Goal: Find specific page/section: Find specific page/section

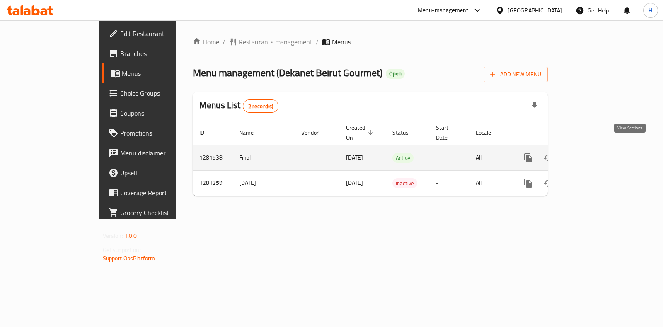
click at [592, 154] on icon "enhanced table" at bounding box center [588, 157] width 7 height 7
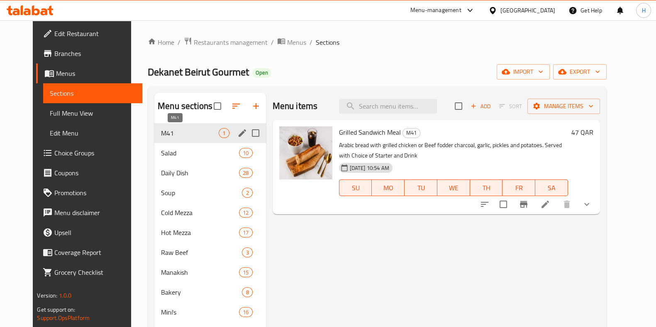
drag, startPoint x: 166, startPoint y: 173, endPoint x: 163, endPoint y: 134, distance: 39.1
click at [163, 134] on div "M41 1 Salad 10 Daily Dish 28 Soup 2 Cold Mezza 12 Hot Mezza 17 Raw Beef 3 Manak…" at bounding box center [209, 312] width 111 height 378
drag, startPoint x: 147, startPoint y: 170, endPoint x: 149, endPoint y: 136, distance: 34.5
click at [154, 136] on div "M41 1 Salad 10 Daily Dish 28 Soup 2 Cold Mezza 12 Hot Mezza 17 Raw Beef 3 Manak…" at bounding box center [209, 312] width 111 height 378
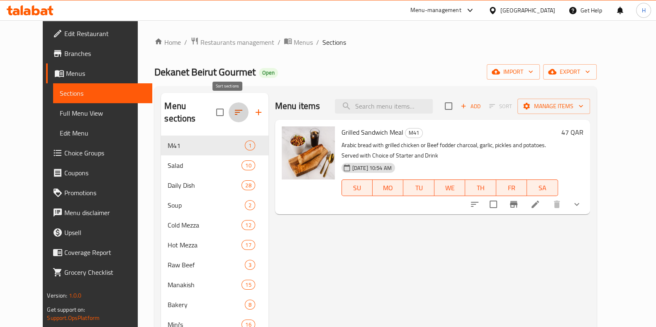
click at [232, 106] on button "button" at bounding box center [238, 112] width 20 height 20
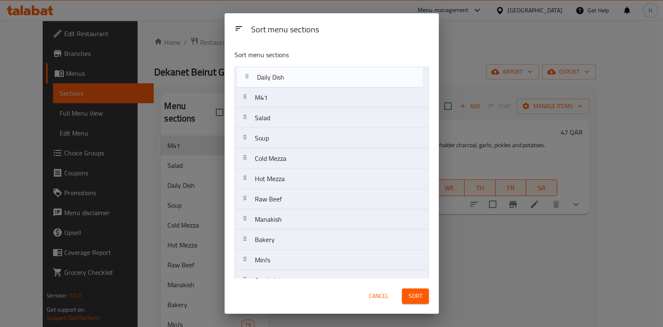
drag, startPoint x: 287, startPoint y: 117, endPoint x: 291, endPoint y: 76, distance: 41.3
click at [291, 76] on nav "M41 Salad Daily Dish Soup Cold Mezza Hot Mezza Raw Beef Manakish Bakery Mini's …" at bounding box center [332, 260] width 194 height 387
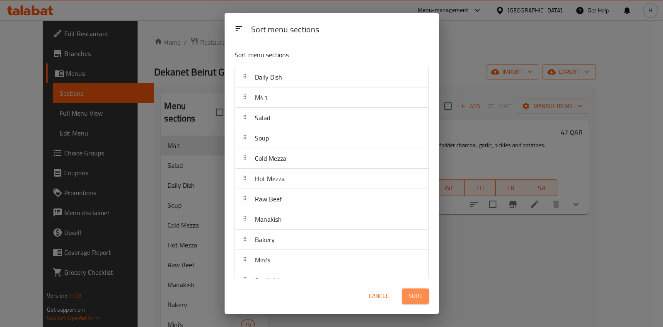
click at [421, 298] on span "Sort" at bounding box center [416, 296] width 14 height 10
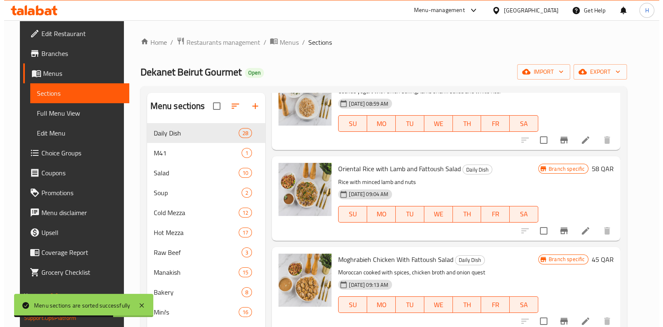
scroll to position [259, 0]
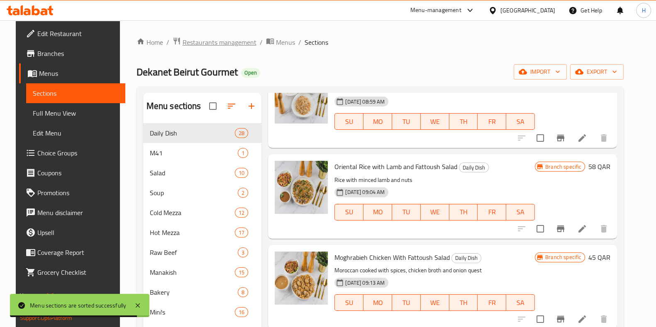
click at [187, 42] on span "Restaurants management" at bounding box center [219, 42] width 74 height 10
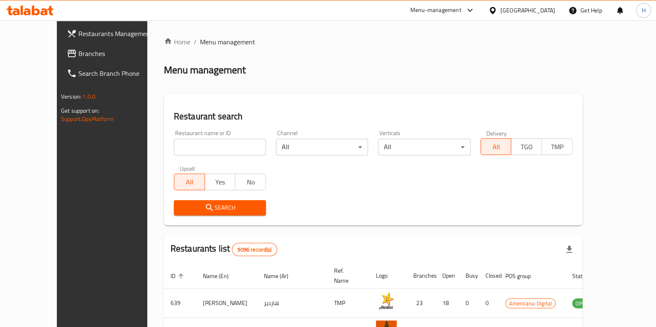
click at [219, 151] on input "search" at bounding box center [220, 147] width 92 height 17
type input "vapiano"
drag, startPoint x: 201, startPoint y: 210, endPoint x: 199, endPoint y: 204, distance: 6.0
click at [191, 210] on span "Search" at bounding box center [219, 208] width 79 height 10
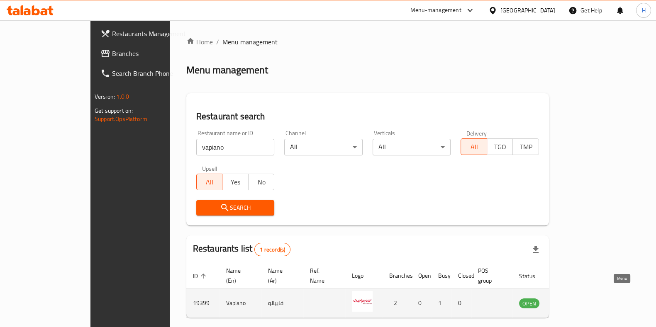
click at [572, 299] on icon "enhanced table" at bounding box center [567, 303] width 10 height 10
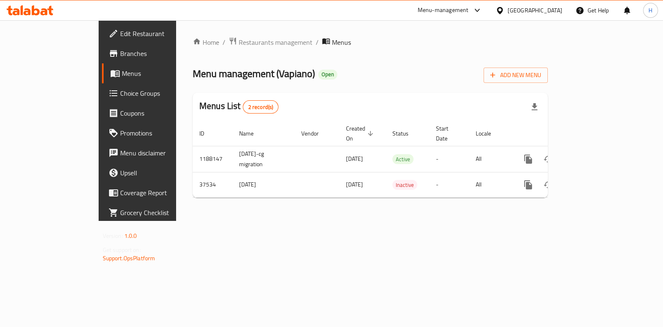
click at [122, 69] on span "Menus" at bounding box center [162, 73] width 81 height 10
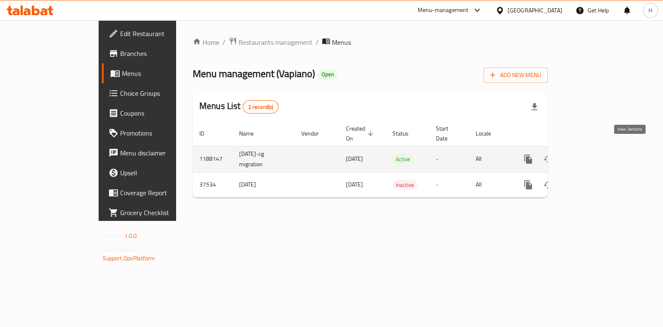
click at [593, 154] on icon "enhanced table" at bounding box center [588, 159] width 10 height 10
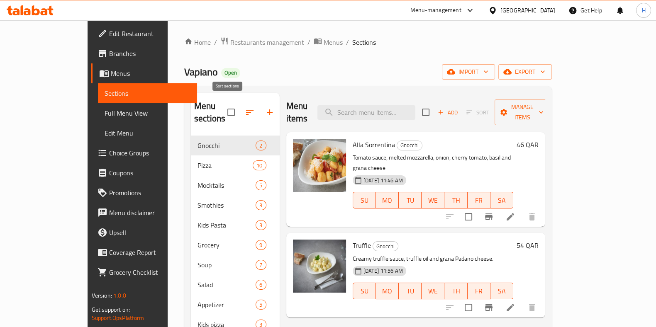
click at [245, 107] on icon "button" at bounding box center [250, 112] width 10 height 10
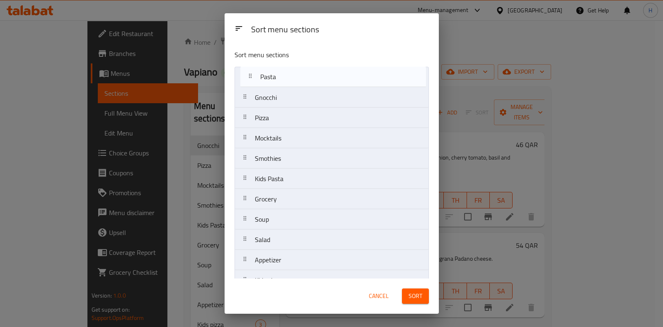
drag, startPoint x: 297, startPoint y: 175, endPoint x: 303, endPoint y: 76, distance: 99.3
click at [303, 76] on nav "Gnocchi Pizza Mocktails Smothies Kids Pasta Grocery Soup Salad Appetizer Kids p…" at bounding box center [332, 291] width 194 height 448
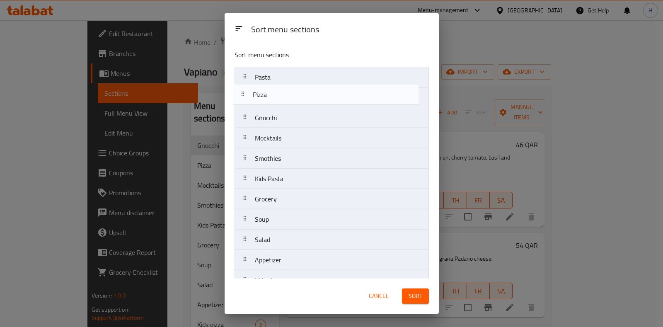
drag, startPoint x: 299, startPoint y: 122, endPoint x: 297, endPoint y: 96, distance: 25.8
click at [297, 96] on nav "Pasta Gnocchi Pizza Mocktails Smothies Kids Pasta Grocery Soup Salad Appetizer …" at bounding box center [332, 291] width 194 height 448
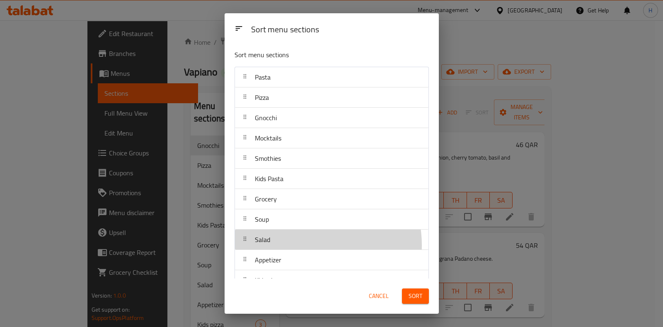
scroll to position [1, 0]
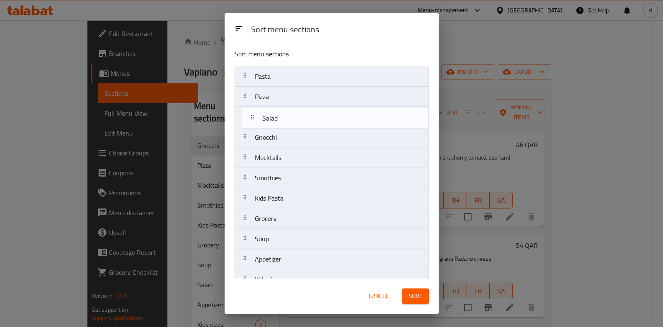
drag, startPoint x: 312, startPoint y: 244, endPoint x: 319, endPoint y: 120, distance: 124.2
click at [319, 120] on nav "Pasta Pizza Gnocchi Mocktails Smothies Kids Pasta Grocery Soup Salad Appetizer …" at bounding box center [332, 290] width 194 height 448
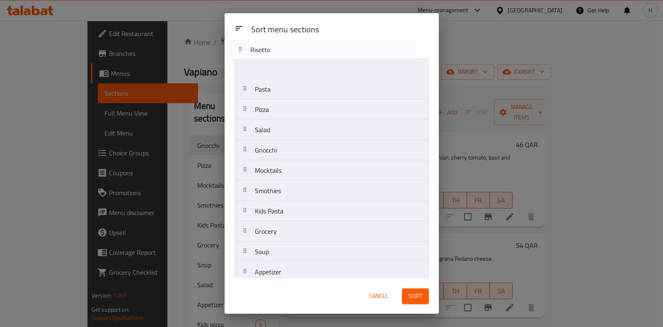
scroll to position [0, 0]
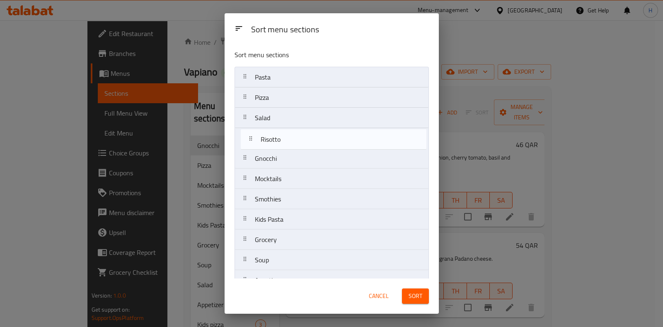
drag, startPoint x: 313, startPoint y: 261, endPoint x: 319, endPoint y: 139, distance: 122.0
click at [319, 139] on nav "Pasta Pizza Salad Gnocchi Mocktails Smothies Kids Pasta Grocery Soup Appetizer …" at bounding box center [332, 291] width 194 height 448
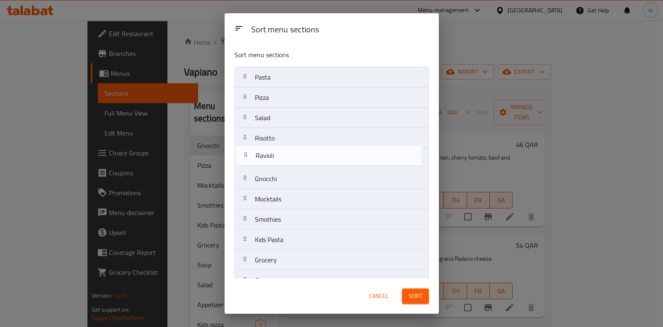
drag, startPoint x: 325, startPoint y: 219, endPoint x: 325, endPoint y: 156, distance: 63.0
click at [325, 156] on nav "Pasta Pizza Salad Risotto Gnocchi Mocktails Smothies Kids Pasta Grocery Soup Ap…" at bounding box center [332, 291] width 194 height 448
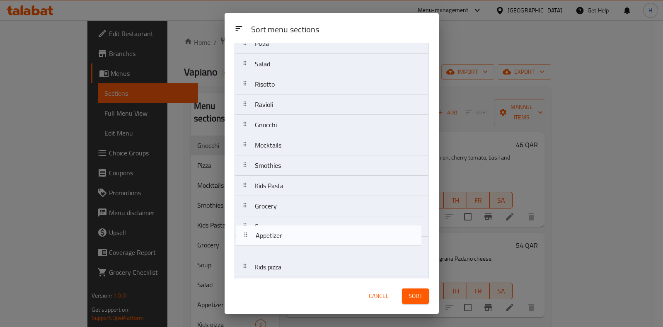
scroll to position [56, 0]
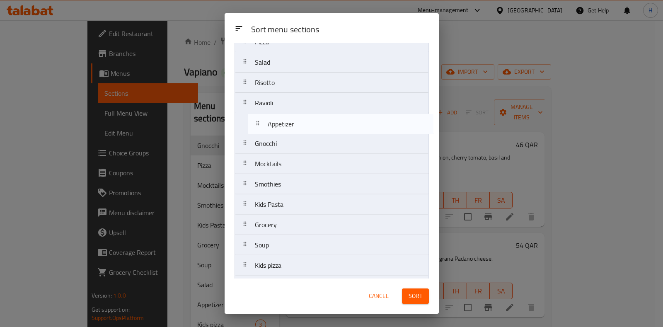
drag, startPoint x: 277, startPoint y: 252, endPoint x: 281, endPoint y: 120, distance: 131.5
click at [282, 120] on nav "Pasta Pizza Salad Risotto Ravioli Gnocchi Mocktails Smothies Kids Pasta Grocery…" at bounding box center [332, 235] width 194 height 448
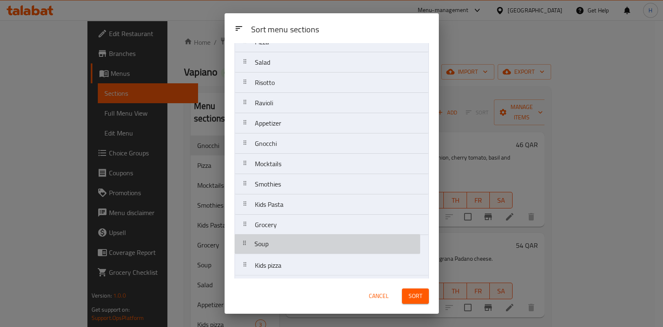
scroll to position [58, 0]
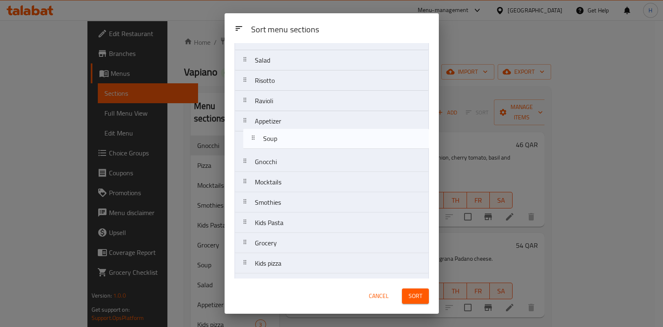
drag, startPoint x: 275, startPoint y: 250, endPoint x: 282, endPoint y: 142, distance: 108.5
click at [282, 142] on nav "Pasta Pizza Salad Risotto Ravioli Appetizer Gnocchi Mocktails Smothies Kids Pas…" at bounding box center [332, 233] width 194 height 448
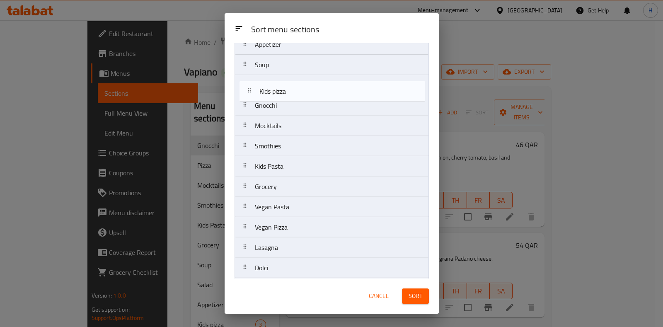
scroll to position [133, 0]
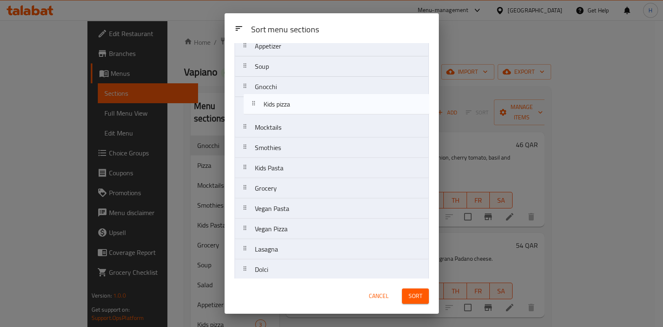
drag, startPoint x: 287, startPoint y: 113, endPoint x: 296, endPoint y: 108, distance: 10.2
click at [296, 108] on nav "Pasta Pizza Salad Risotto Ravioli Appetizer Soup Gnocchi Mocktails Smothies Kid…" at bounding box center [332, 158] width 194 height 448
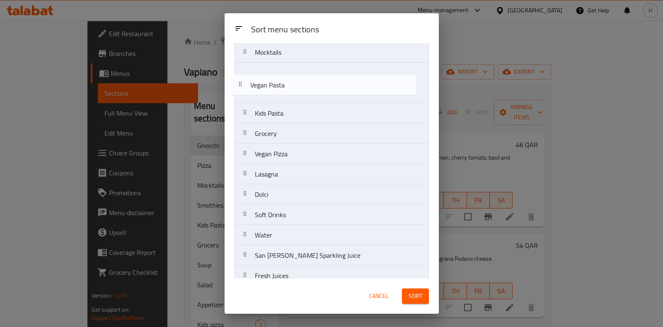
scroll to position [192, 0]
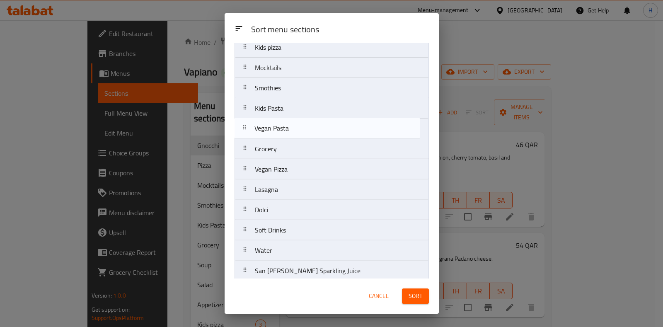
drag, startPoint x: 294, startPoint y: 106, endPoint x: 294, endPoint y: 129, distance: 22.4
click at [294, 129] on nav "Pasta Pizza Salad Risotto Ravioli Appetizer Soup Gnocchi Kids pizza Mocktails S…" at bounding box center [332, 98] width 194 height 448
drag, startPoint x: 294, startPoint y: 173, endPoint x: 292, endPoint y: 143, distance: 30.3
click at [292, 143] on nav "Pasta Pizza Salad Risotto Ravioli Appetizer Soup Gnocchi Kids pizza Mocktails S…" at bounding box center [332, 98] width 194 height 448
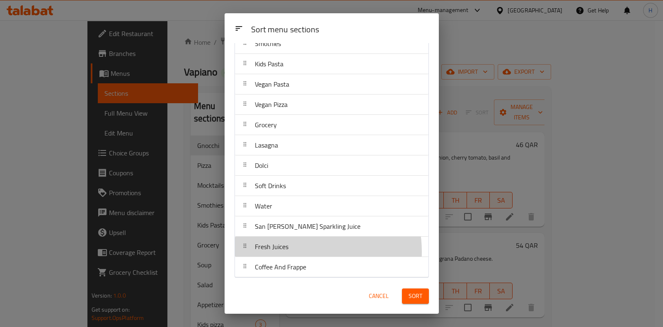
scroll to position [237, 0]
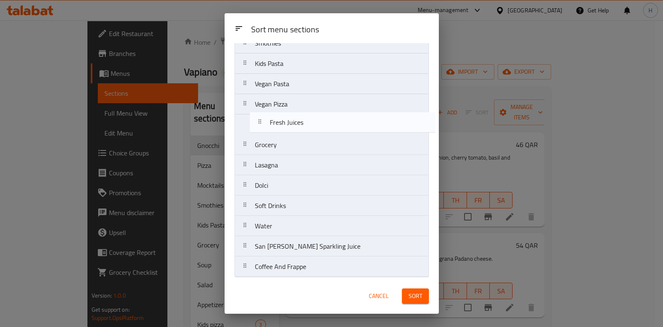
drag, startPoint x: 299, startPoint y: 250, endPoint x: 313, endPoint y: 125, distance: 125.2
click at [313, 125] on nav "Pasta Pizza Salad Risotto Ravioli Appetizer Soup Gnocchi Kids pizza Mocktails S…" at bounding box center [332, 54] width 194 height 448
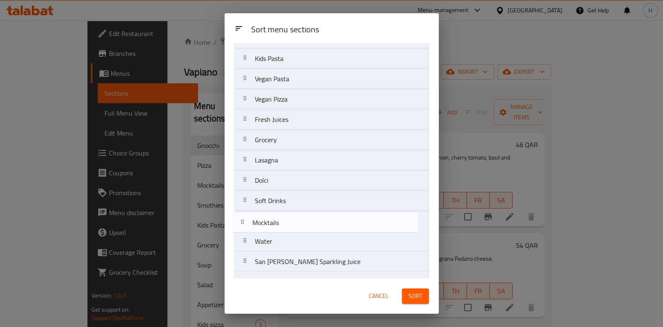
scroll to position [222, 0]
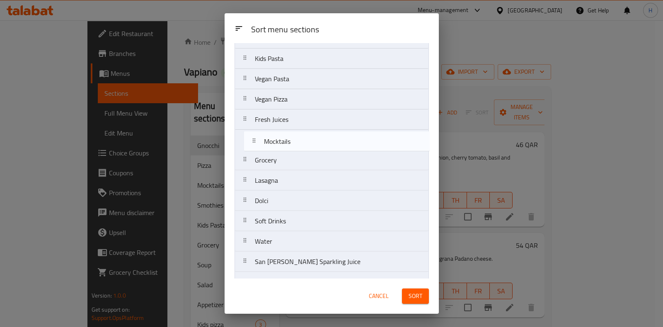
drag, startPoint x: 317, startPoint y: 182, endPoint x: 328, endPoint y: 148, distance: 35.9
click at [328, 148] on nav "Pasta Pizza Salad Risotto Ravioli Appetizer Soup Gnocchi Kids pizza Mocktails S…" at bounding box center [332, 69] width 194 height 448
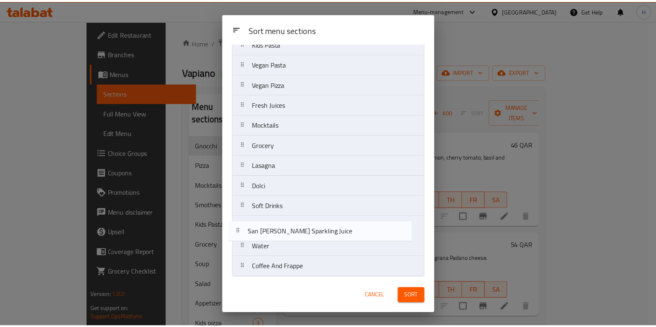
scroll to position [237, 0]
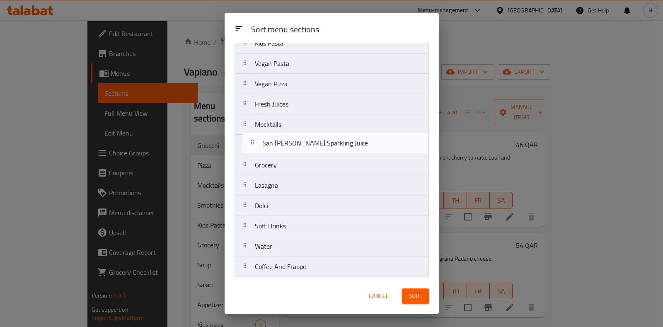
drag, startPoint x: 313, startPoint y: 246, endPoint x: 319, endPoint y: 141, distance: 105.9
click at [320, 141] on nav "Pasta Pizza Salad Risotto Ravioli Appetizer Soup Gnocchi Kids pizza Smothies Ki…" at bounding box center [332, 54] width 194 height 448
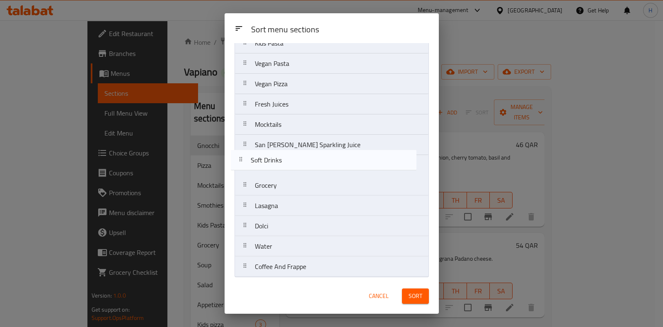
drag, startPoint x: 324, startPoint y: 233, endPoint x: 320, endPoint y: 164, distance: 69.0
click at [320, 164] on nav "Pasta Pizza Salad Risotto Ravioli Appetizer Soup Gnocchi Kids pizza Smothies Ki…" at bounding box center [332, 54] width 194 height 448
drag, startPoint x: 359, startPoint y: 272, endPoint x: 365, endPoint y: 164, distance: 108.4
click at [365, 164] on nav "Pasta Pizza Salad Risotto Ravioli Appetizer Soup Gnocchi Kids pizza Smothies Ki…" at bounding box center [332, 54] width 194 height 448
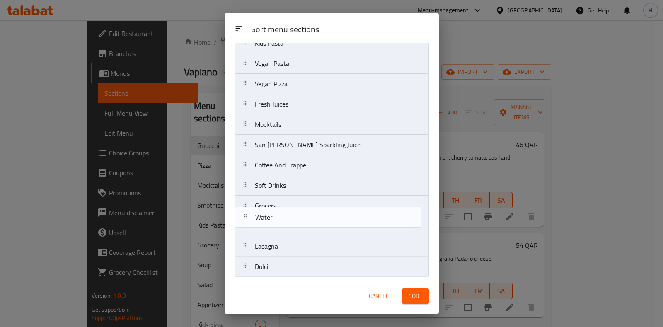
drag, startPoint x: 294, startPoint y: 270, endPoint x: 293, endPoint y: 219, distance: 50.6
click at [293, 219] on nav "Pasta Pizza Salad Risotto Ravioli Appetizer Soup Gnocchi Kids pizza Smothies Ki…" at bounding box center [332, 54] width 194 height 448
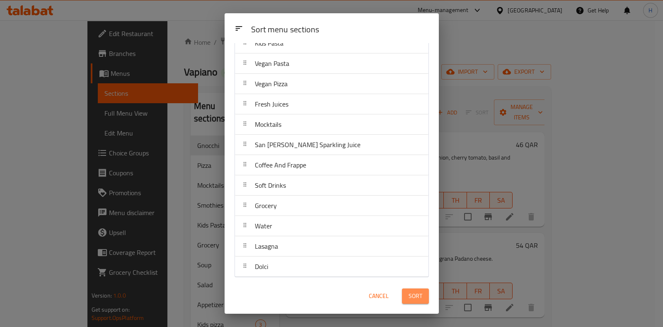
click at [418, 296] on span "Sort" at bounding box center [416, 296] width 14 height 10
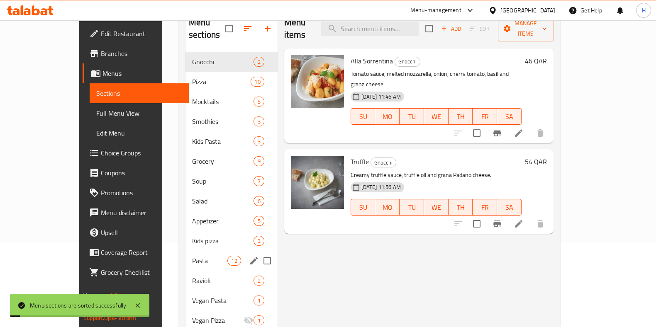
scroll to position [207, 0]
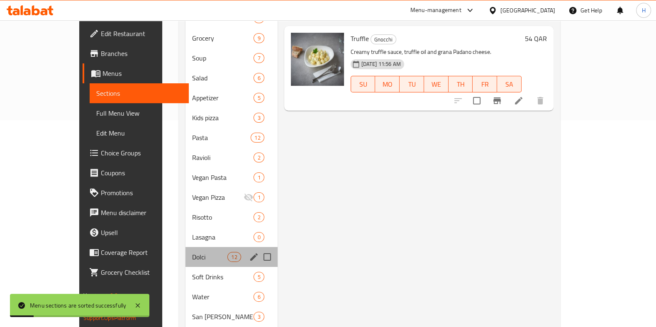
click at [185, 251] on div "Dolci 12" at bounding box center [231, 257] width 92 height 20
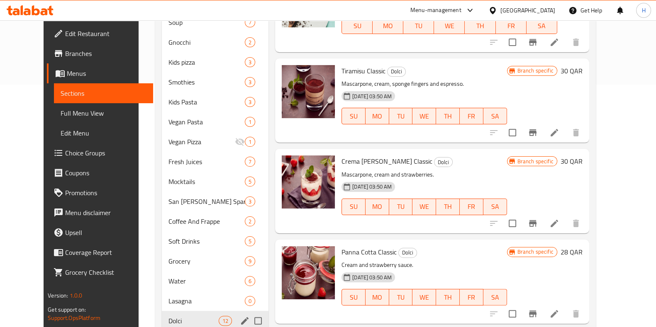
scroll to position [259, 0]
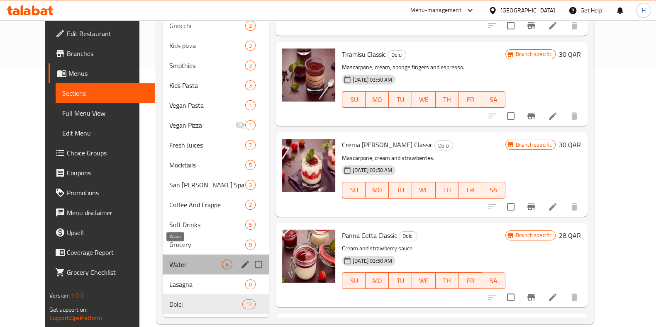
click at [172, 260] on span "Water" at bounding box center [195, 265] width 53 height 10
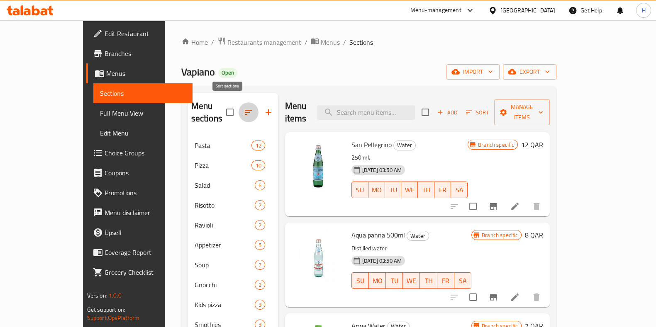
click at [243, 107] on icon "button" at bounding box center [248, 112] width 10 height 10
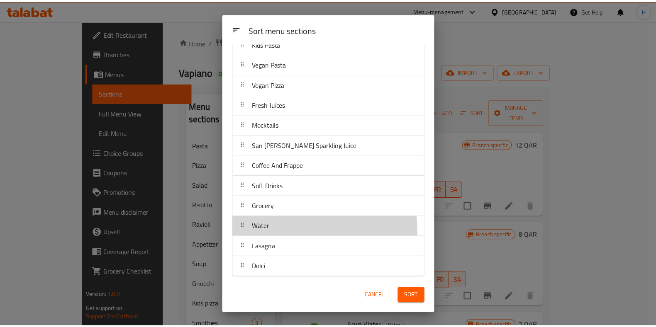
scroll to position [237, 0]
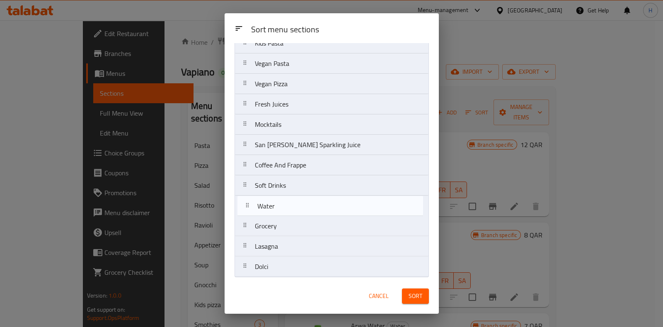
drag, startPoint x: 306, startPoint y: 229, endPoint x: 306, endPoint y: 206, distance: 22.4
click at [306, 206] on nav "Pasta Pizza Salad Risotto Ravioli Appetizer Soup Gnocchi Kids pizza Smothies Ki…" at bounding box center [332, 54] width 194 height 448
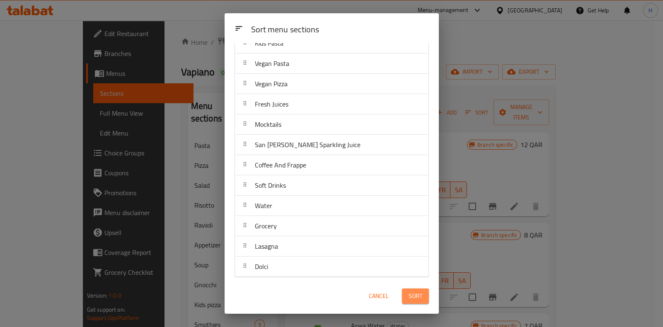
click at [417, 299] on span "Sort" at bounding box center [416, 296] width 14 height 10
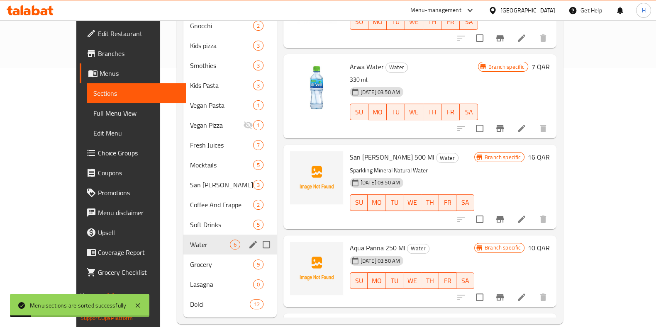
scroll to position [260, 0]
click at [199, 279] on span "Lasagna" at bounding box center [210, 284] width 40 height 10
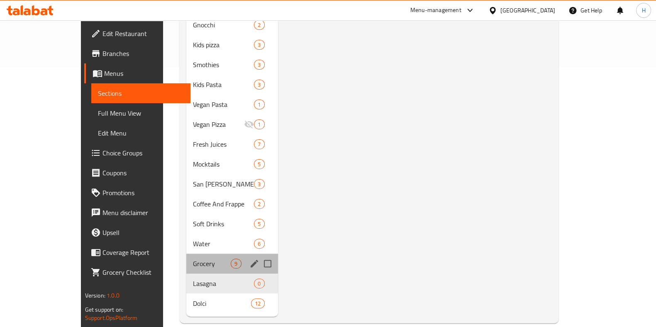
click at [186, 257] on div "Grocery 9" at bounding box center [231, 264] width 91 height 20
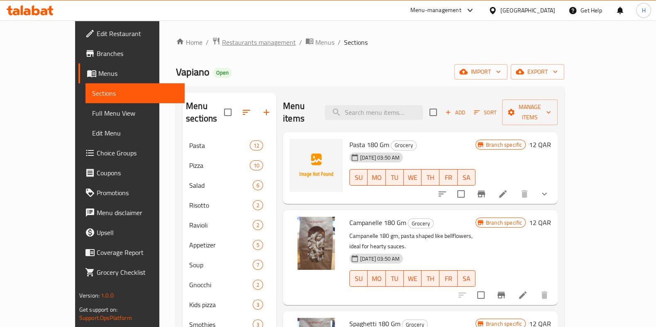
click at [222, 41] on span "Restaurants management" at bounding box center [259, 42] width 74 height 10
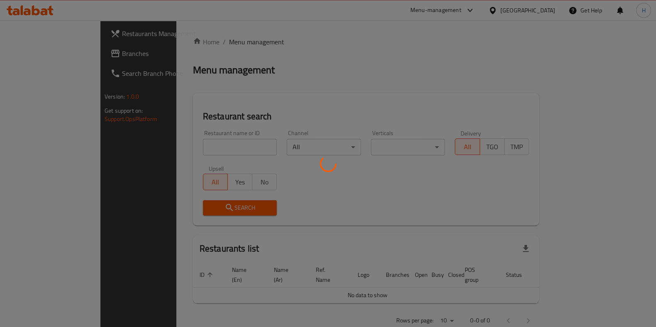
click at [209, 151] on div at bounding box center [328, 163] width 656 height 327
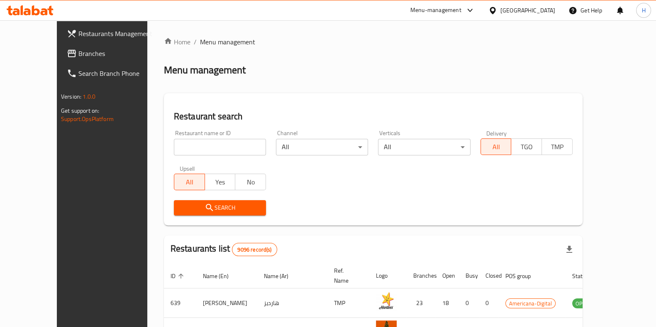
click at [207, 148] on input "search" at bounding box center [220, 147] width 92 height 17
type input "firefly"
click at [196, 206] on span "Search" at bounding box center [219, 208] width 79 height 10
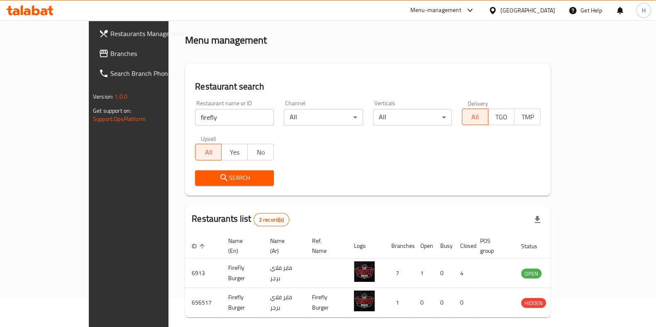
scroll to position [56, 0]
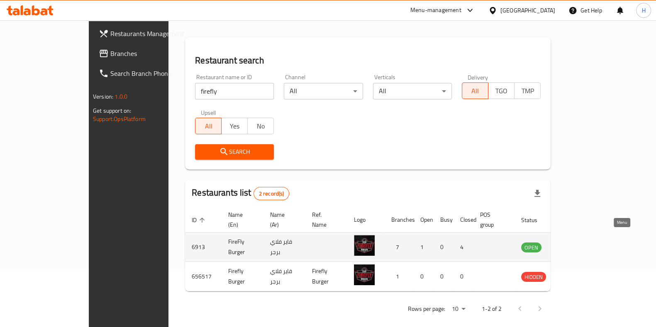
click at [574, 244] on icon "enhanced table" at bounding box center [569, 247] width 9 height 7
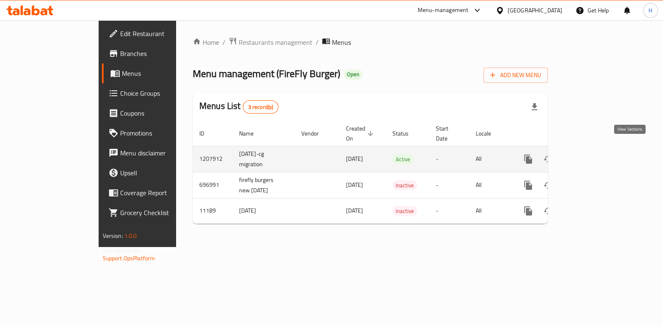
click at [593, 154] on icon "enhanced table" at bounding box center [588, 159] width 10 height 10
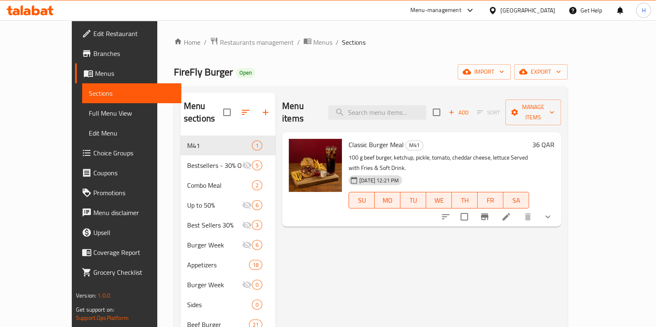
click at [93, 53] on span "Branches" at bounding box center [133, 54] width 81 height 10
